Goal: Task Accomplishment & Management: Use online tool/utility

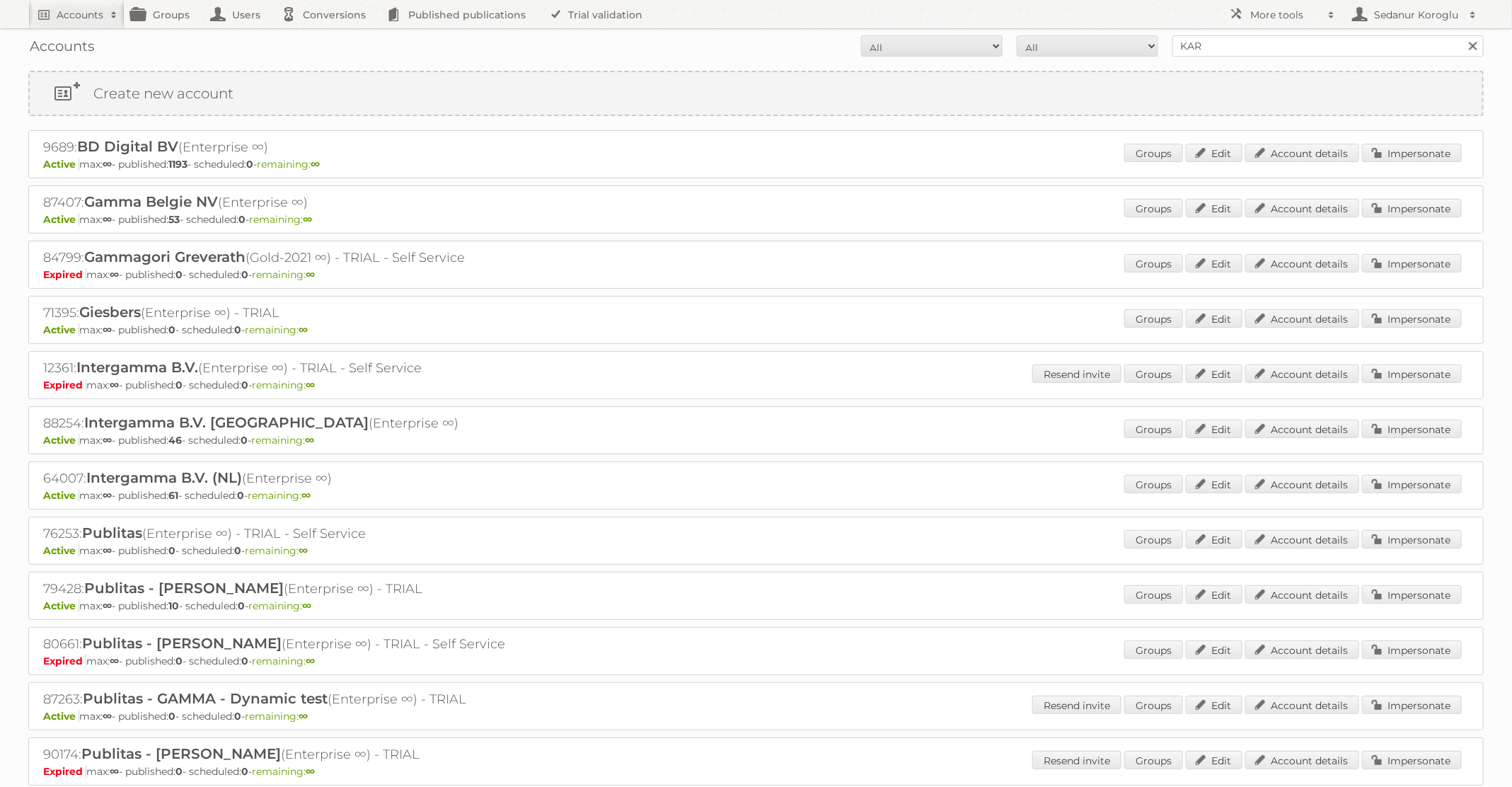
type input "KARWEI"
click at [1462, 35] on input "Search" at bounding box center [1473, 46] width 21 height 21
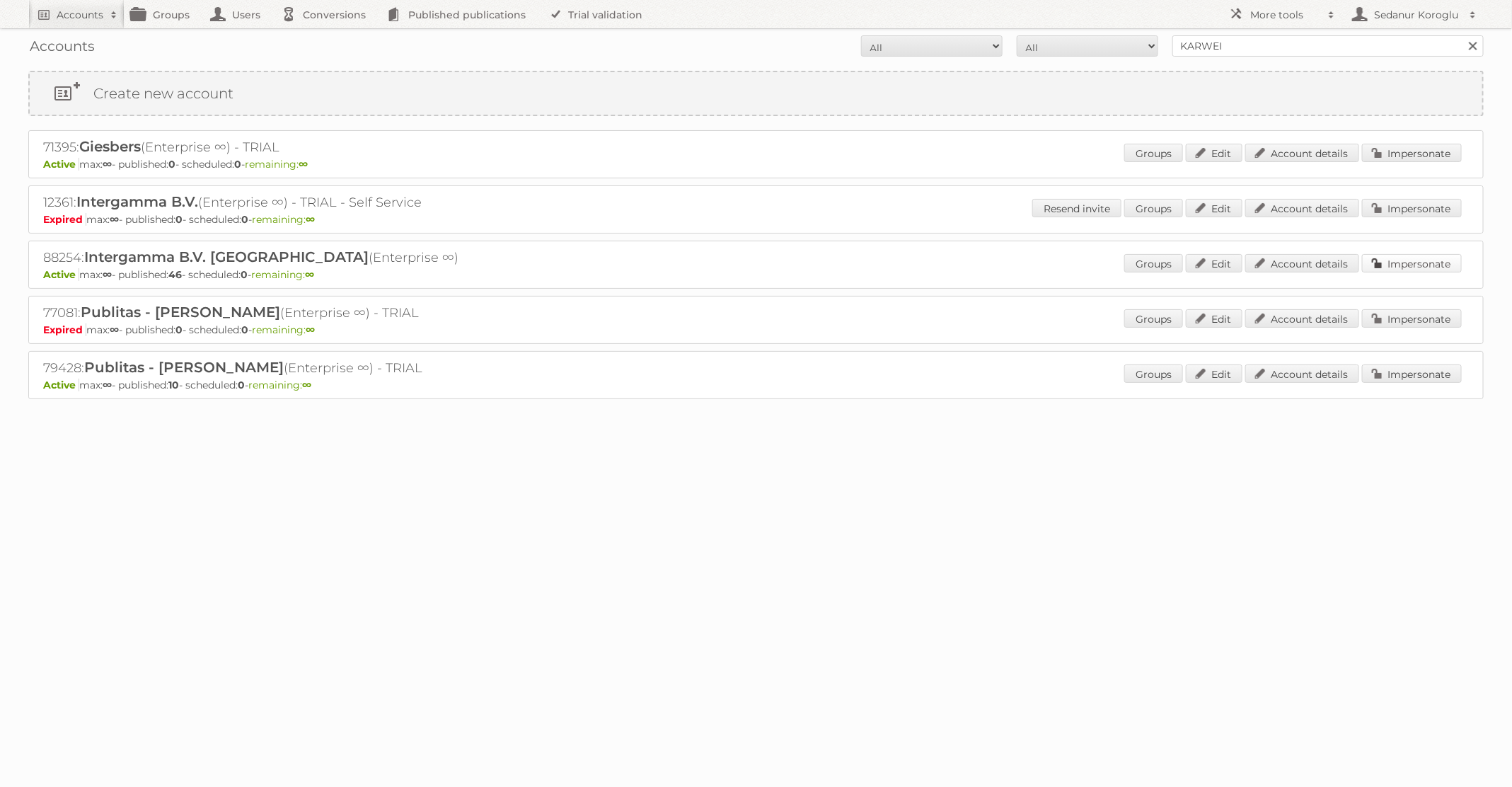
click at [1390, 259] on link "Impersonate" at bounding box center [1412, 263] width 100 height 18
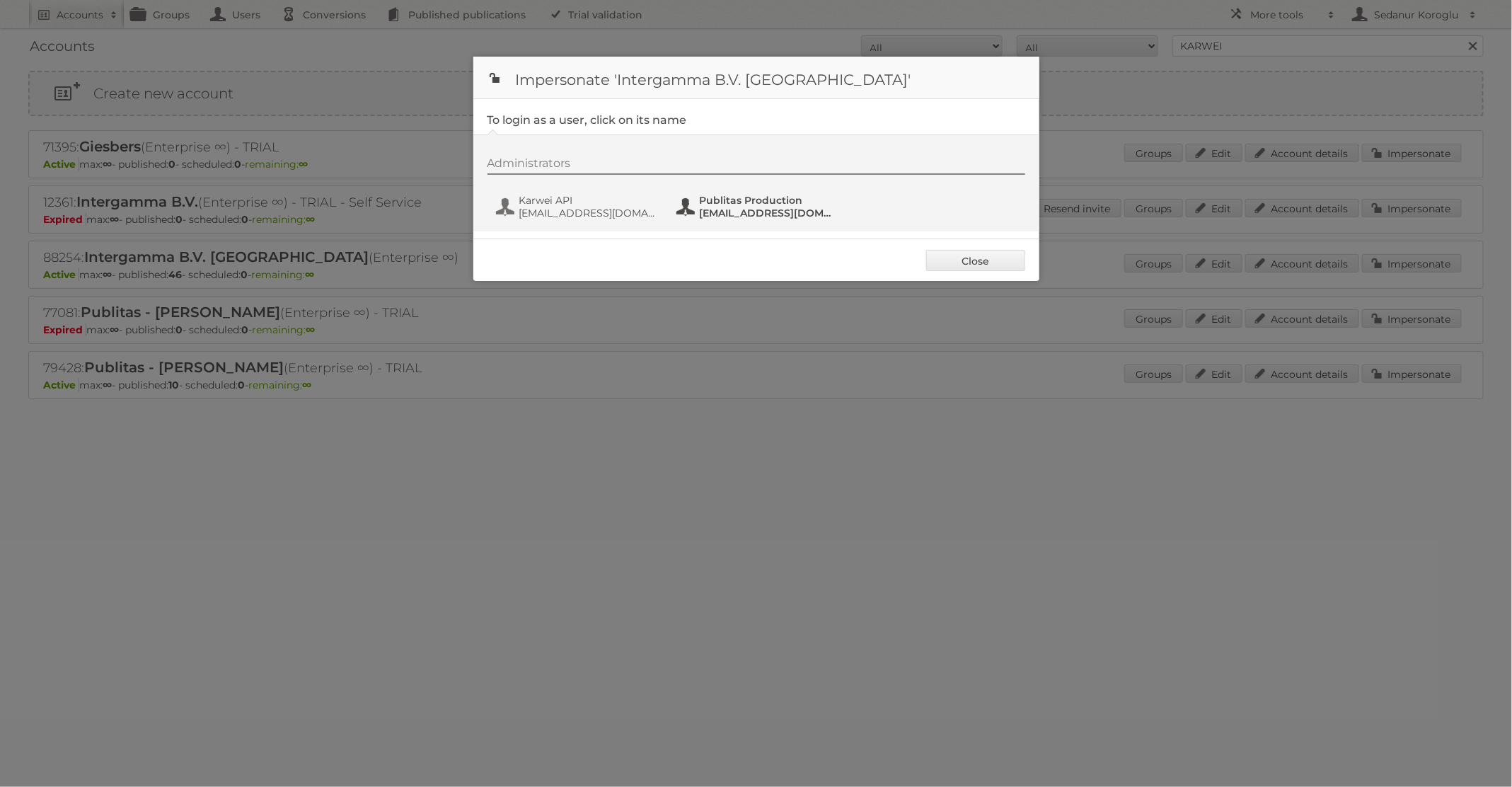
click at [762, 212] on span "[EMAIL_ADDRESS][DOMAIN_NAME]" at bounding box center [768, 213] width 137 height 13
